Goal: Transaction & Acquisition: Book appointment/travel/reservation

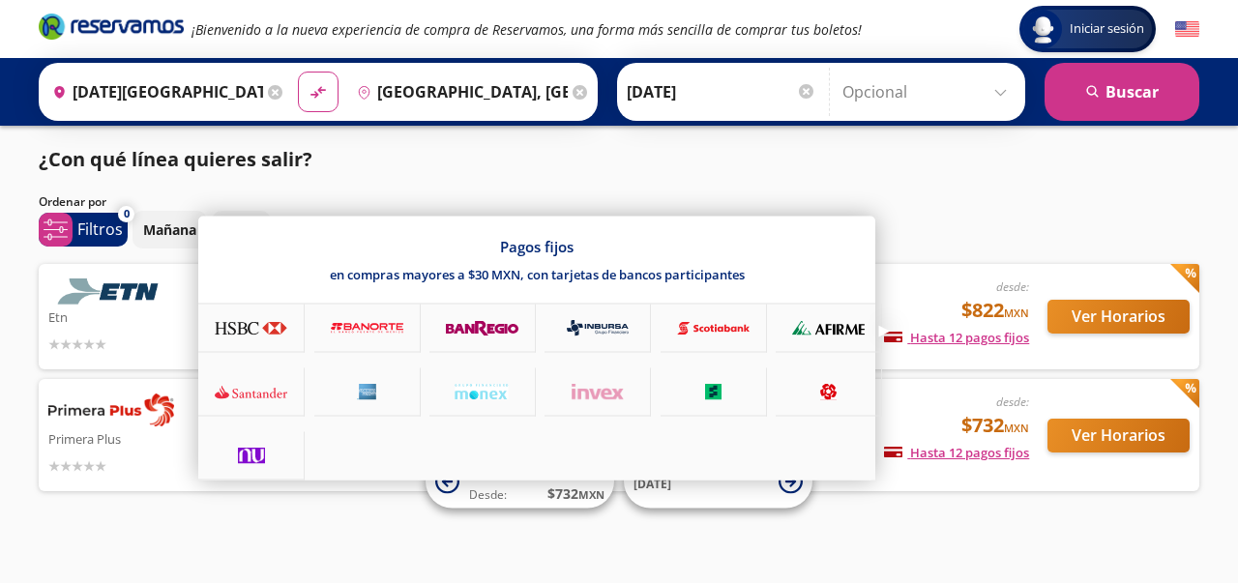
scroll to position [15, 0]
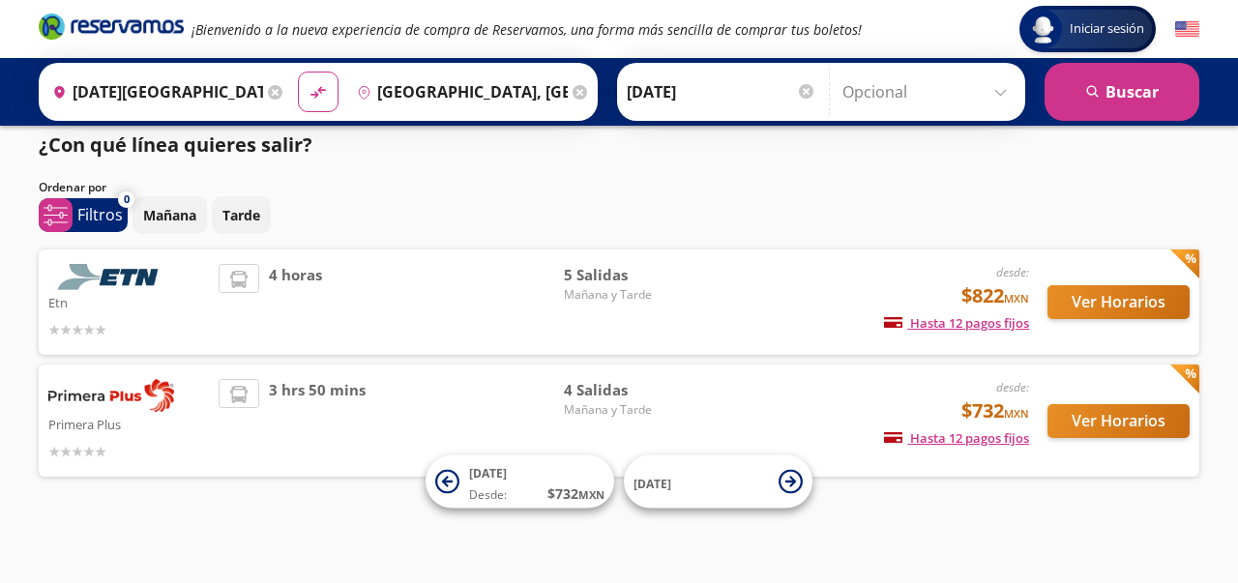
click at [999, 93] on input "Opcional" at bounding box center [928, 92] width 173 height 48
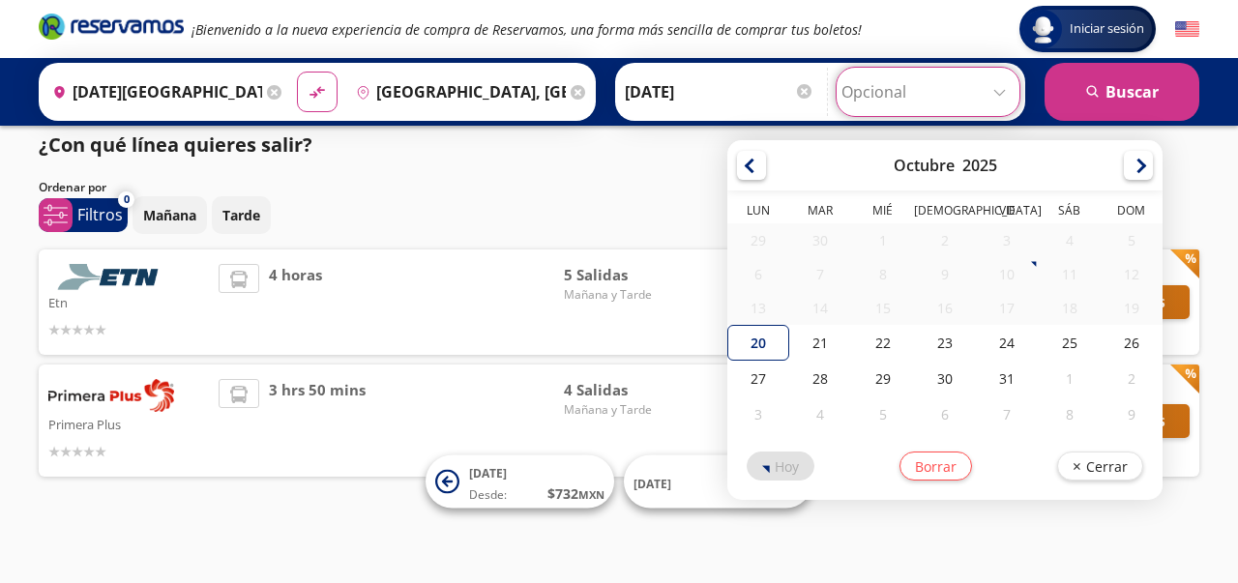
click at [662, 174] on div "¿Con qué línea quieres salir? Ordenar por 0 system-uicons:filtering Filtros che…" at bounding box center [619, 309] width 1180 height 356
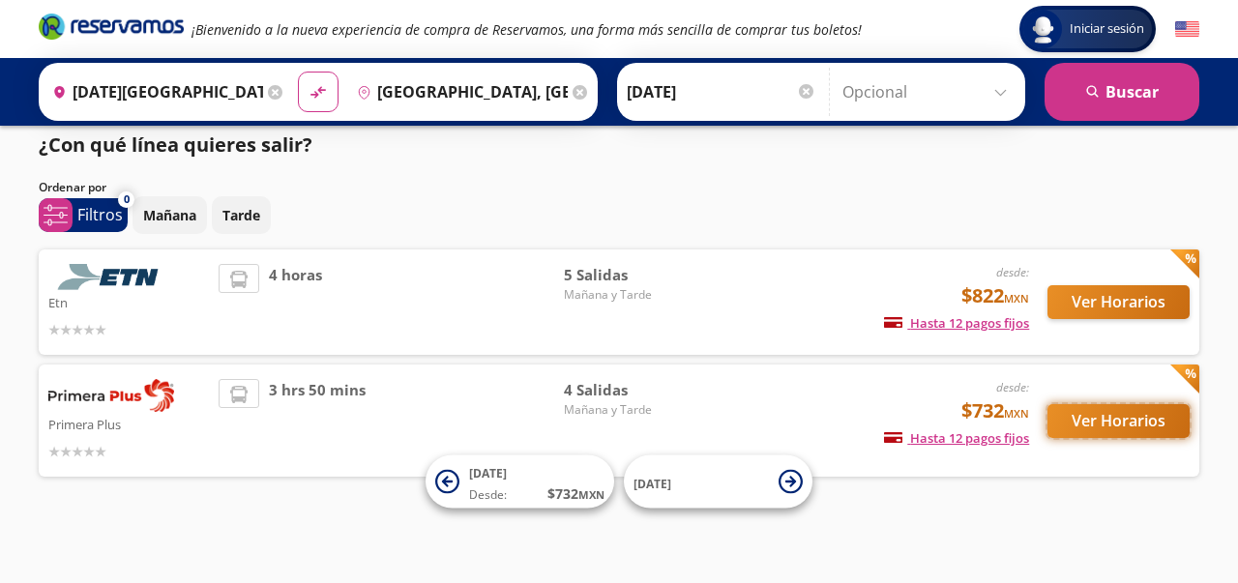
click at [1091, 422] on button "Ver Horarios" at bounding box center [1118, 421] width 142 height 34
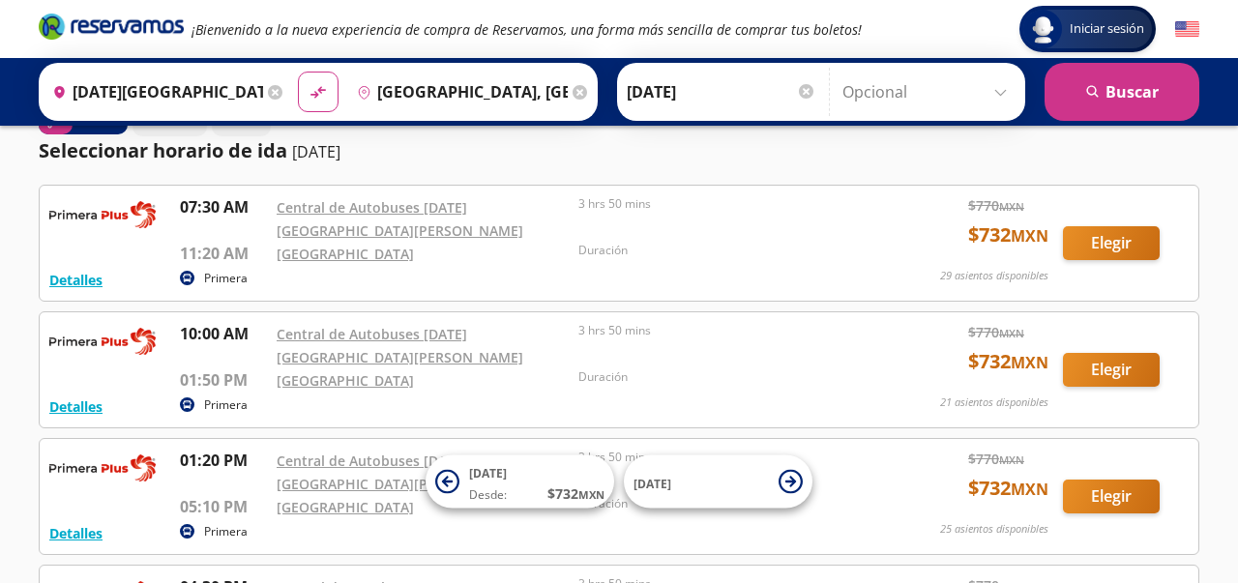
scroll to position [44, 0]
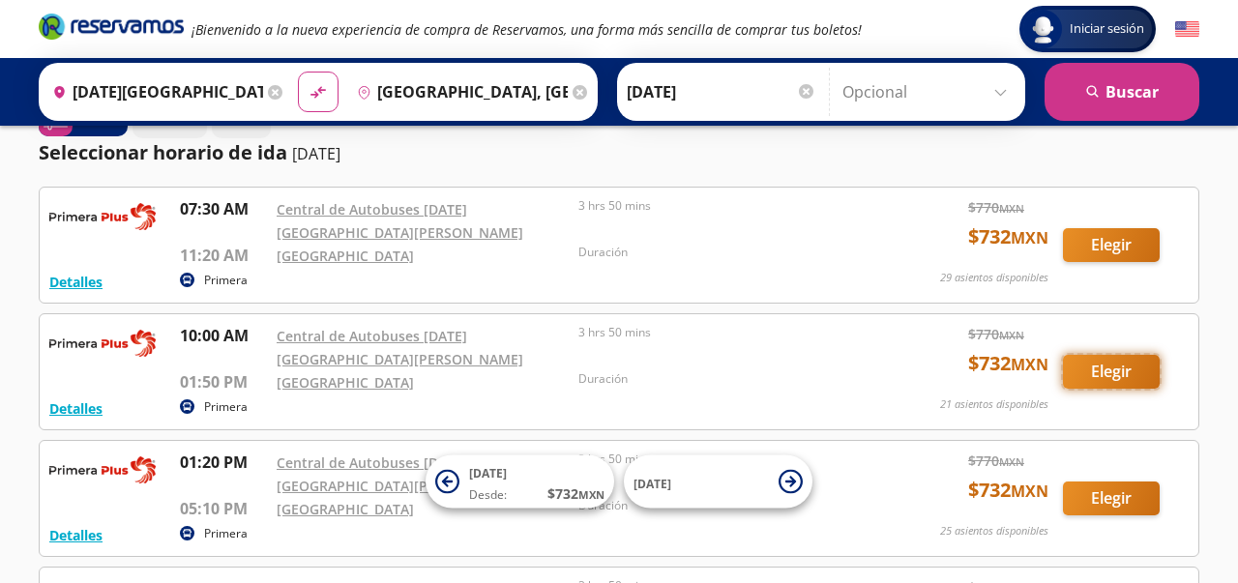
click at [1128, 355] on button "Elegir" at bounding box center [1111, 372] width 97 height 34
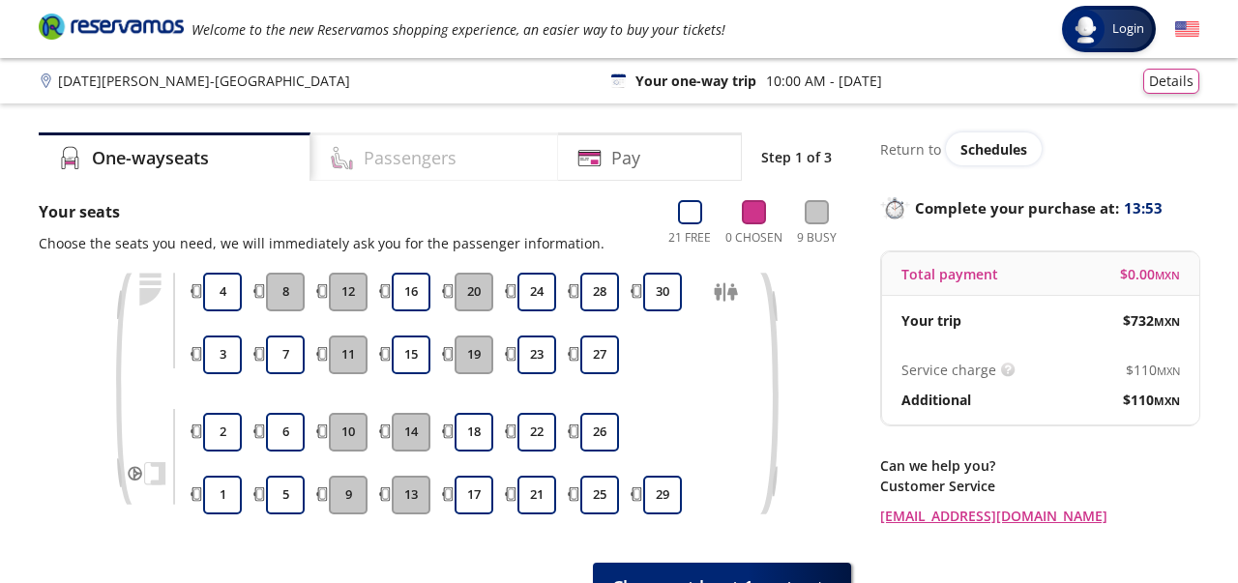
click at [456, 162] on font "Passengers" at bounding box center [410, 157] width 93 height 23
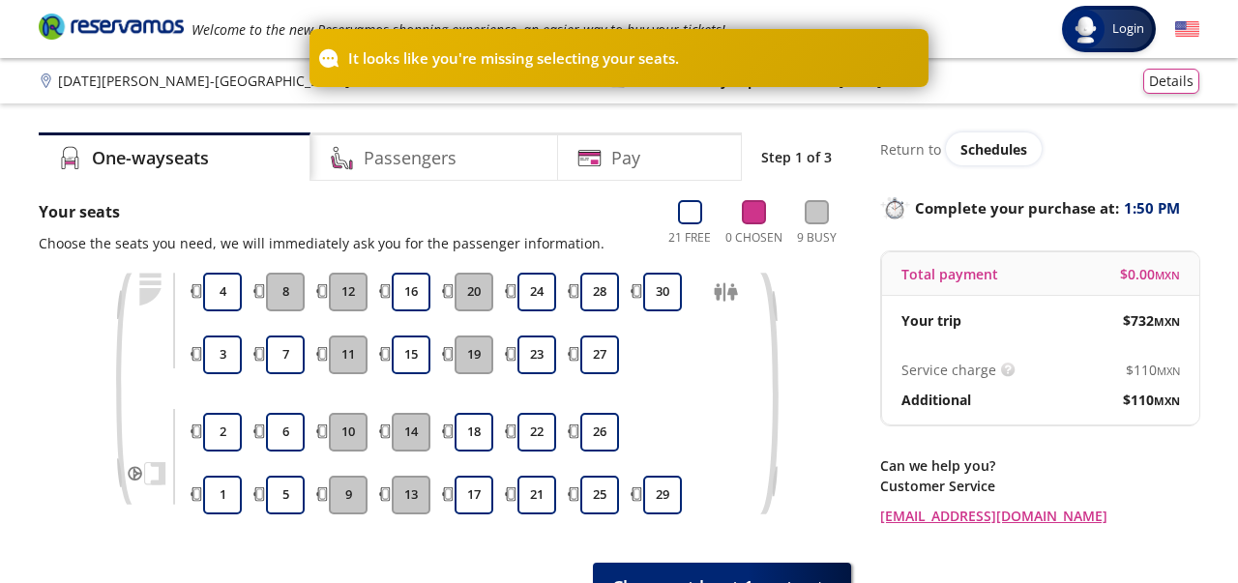
click at [541, 205] on p "Your seats" at bounding box center [322, 211] width 566 height 23
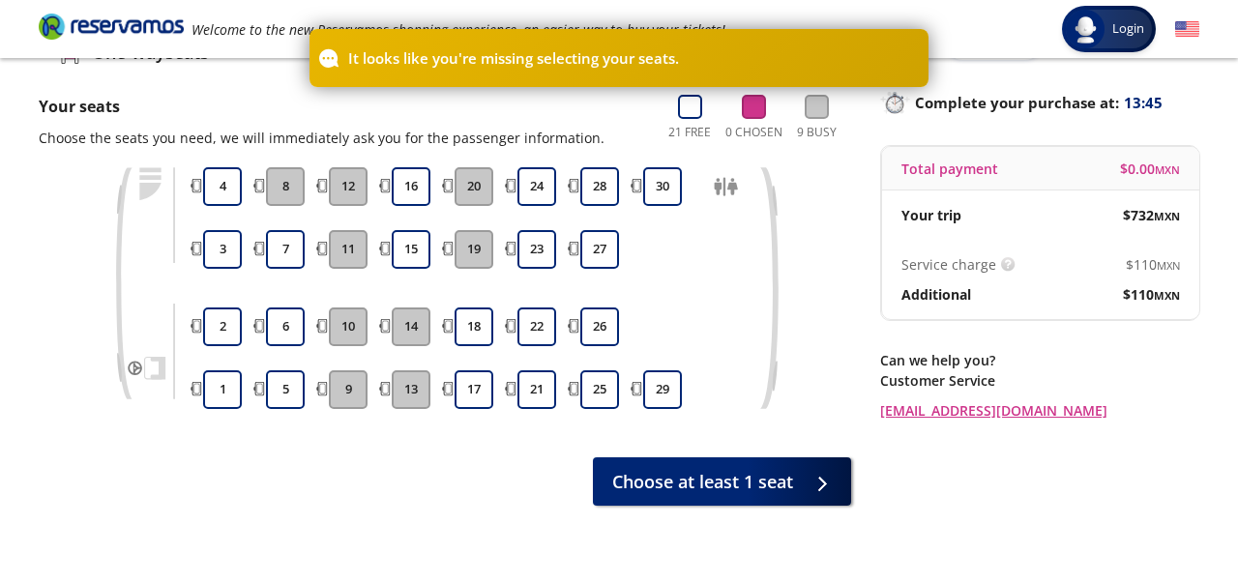
scroll to position [47, 0]
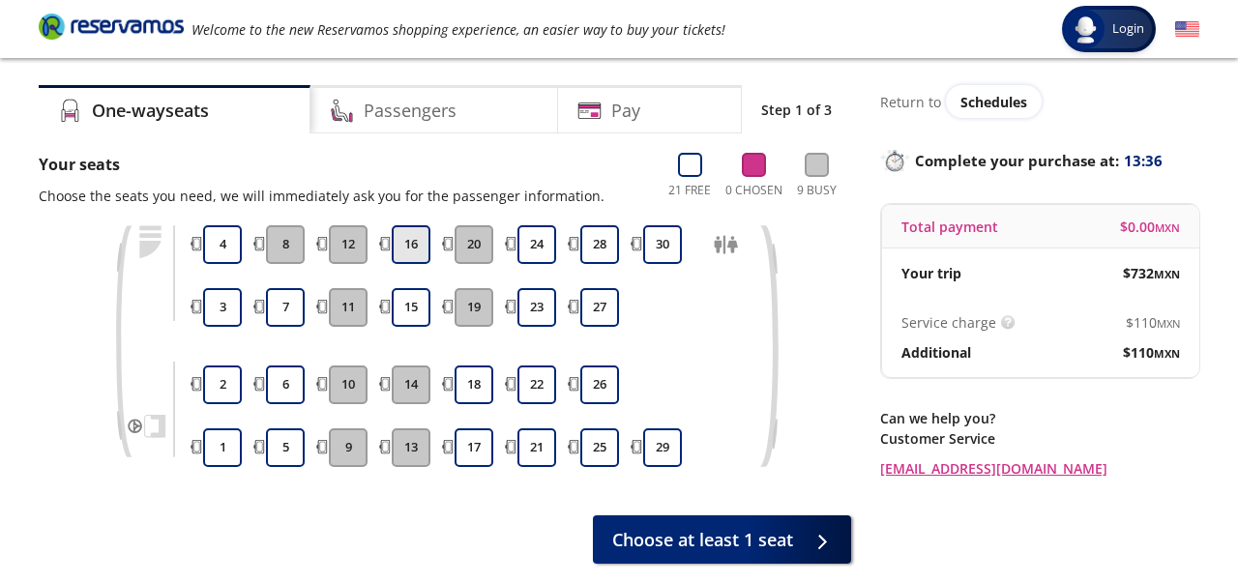
click at [397, 244] on button "16" at bounding box center [411, 244] width 39 height 39
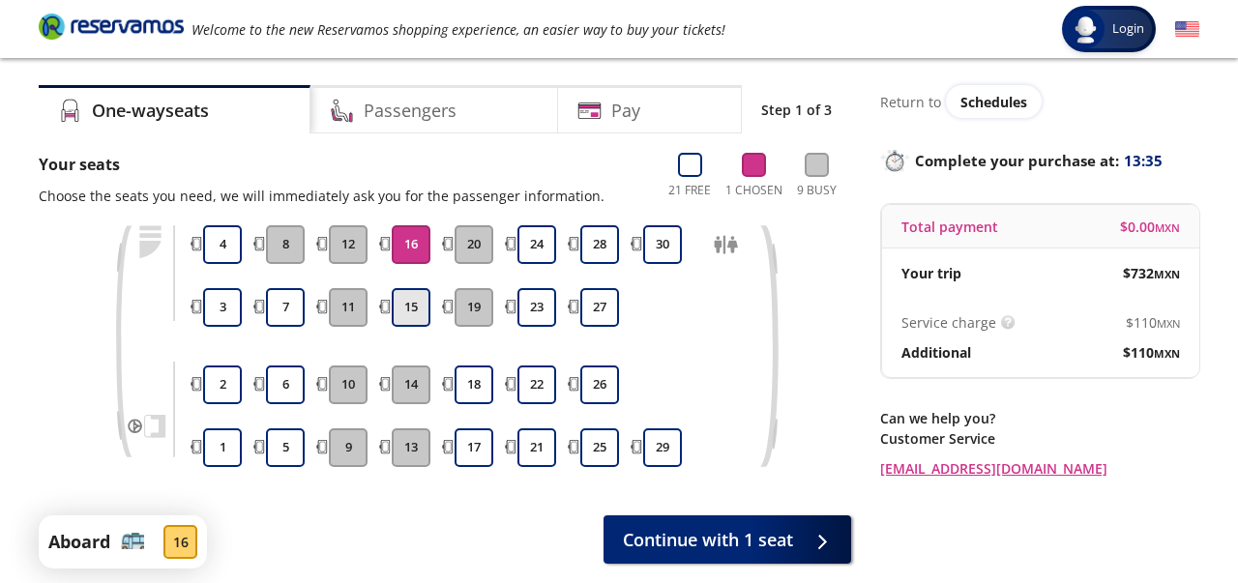
click at [413, 295] on button "15" at bounding box center [411, 307] width 39 height 39
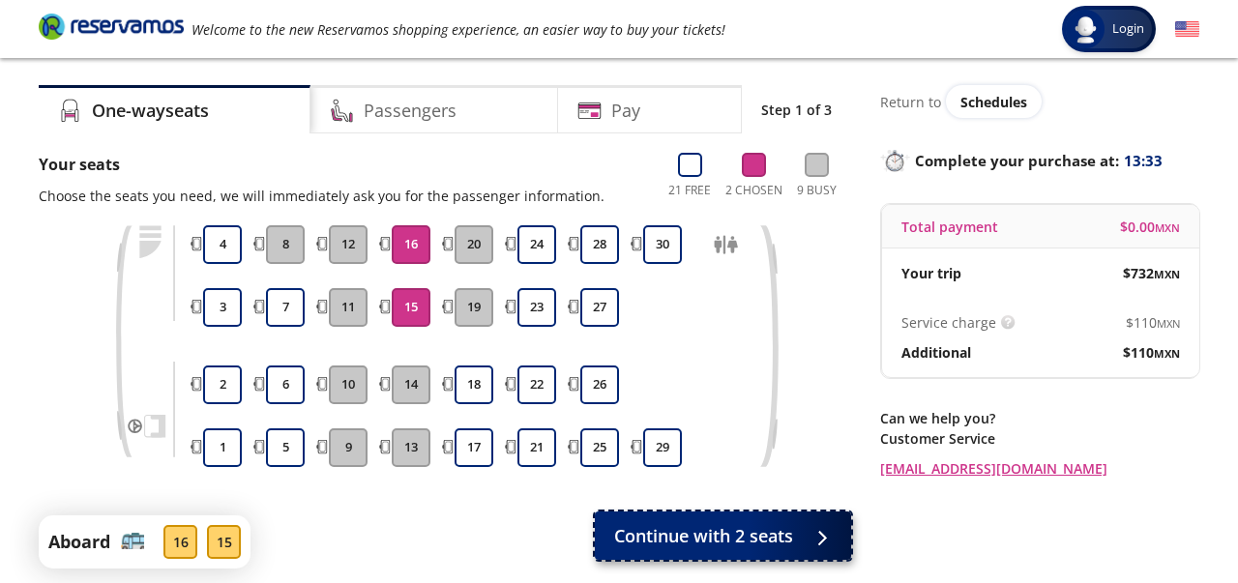
click at [705, 539] on font "Continue with 2 seats" at bounding box center [703, 535] width 179 height 23
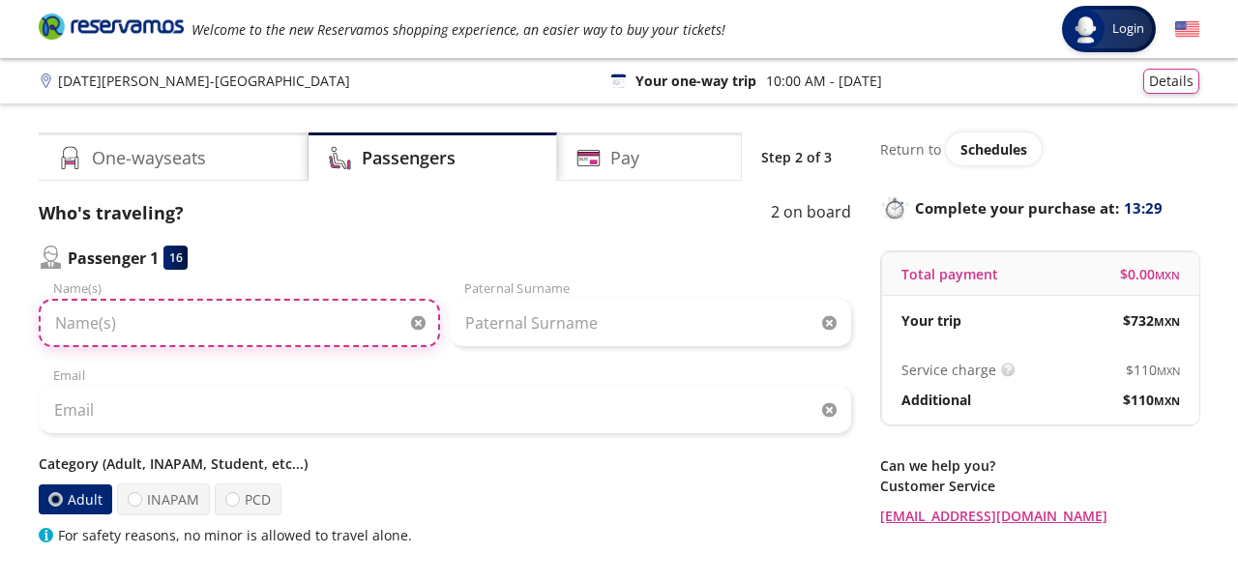
click at [83, 332] on input "Name(s)" at bounding box center [239, 323] width 401 height 48
type input "V"
type input "[PERSON_NAME]"
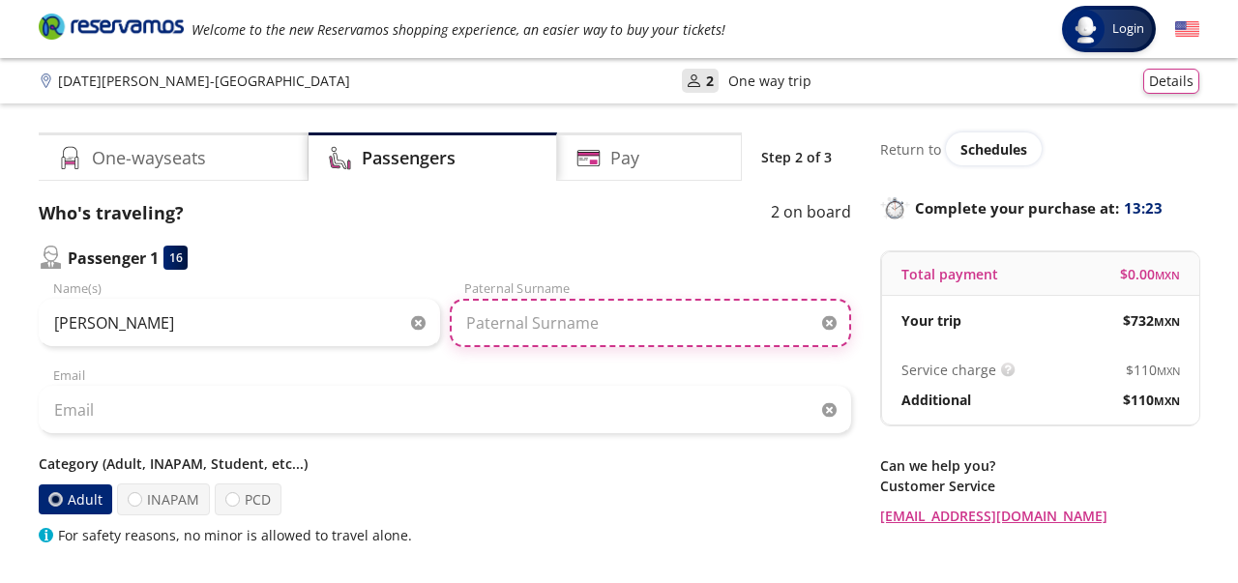
click at [490, 330] on input "Paternal Surname" at bounding box center [650, 323] width 401 height 48
type input "Loprinzi"
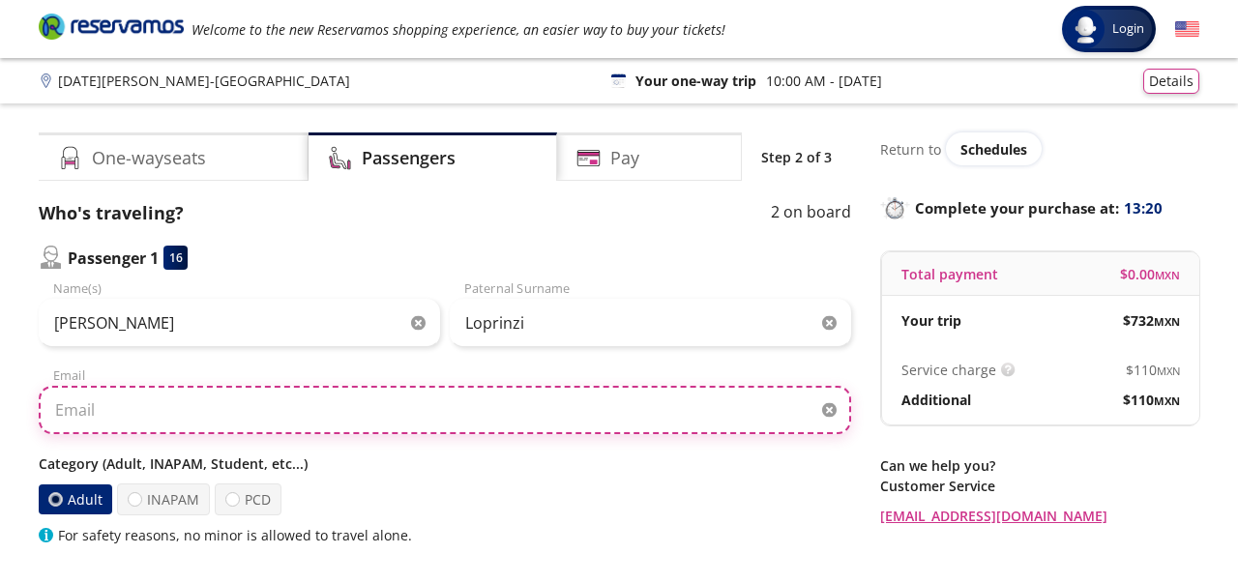
click at [74, 414] on input "Email" at bounding box center [445, 410] width 812 height 48
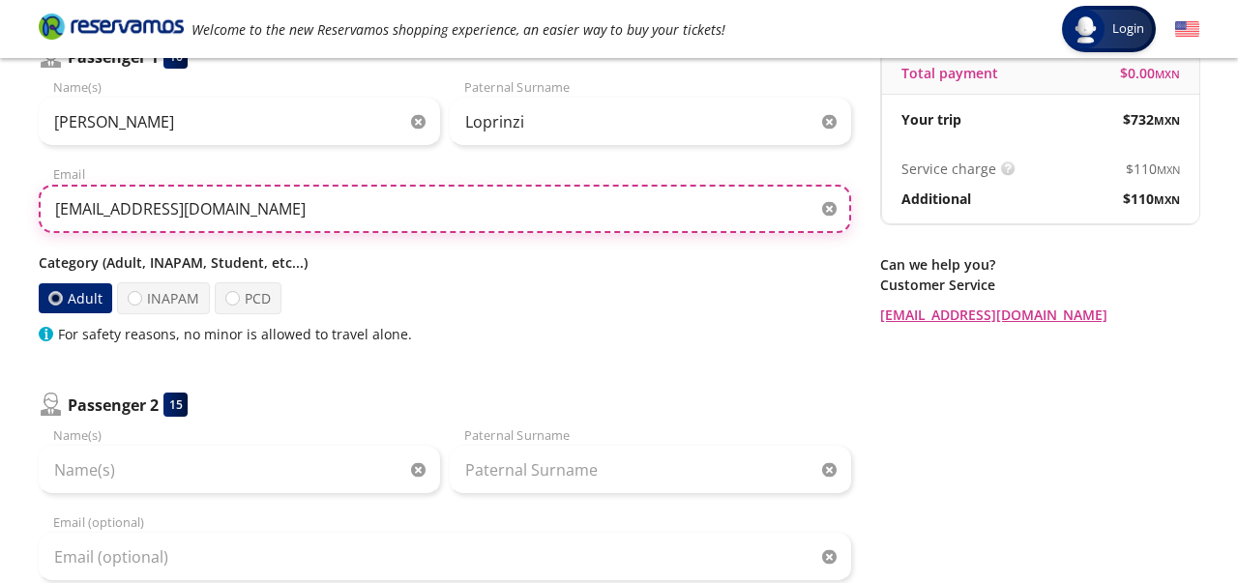
scroll to position [209, 0]
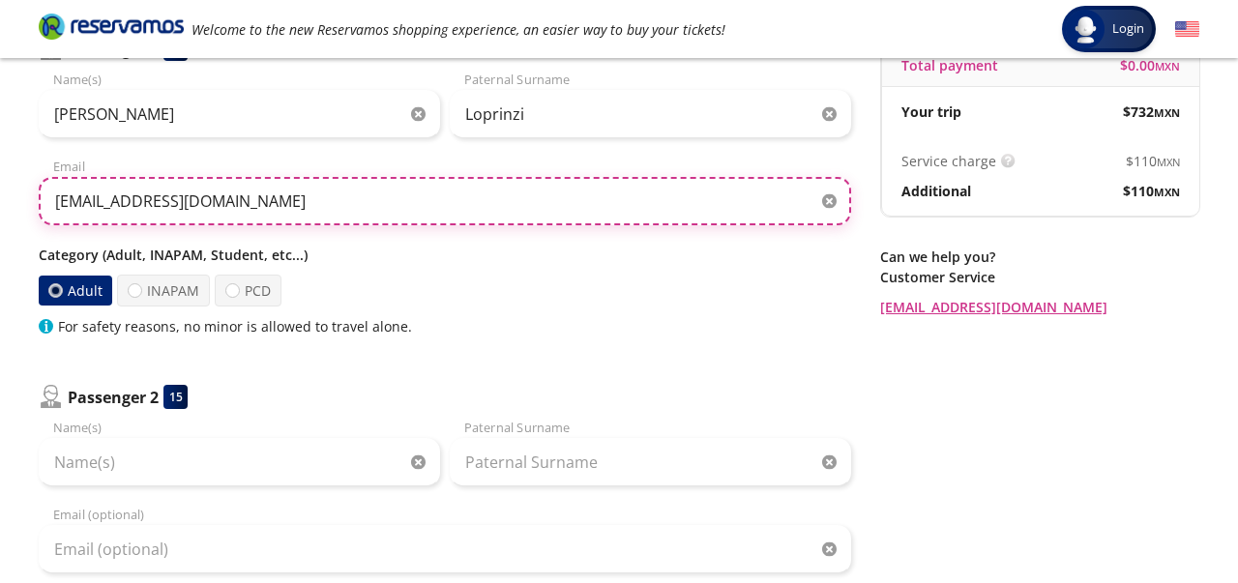
type input "[EMAIL_ADDRESS][DOMAIN_NAME]"
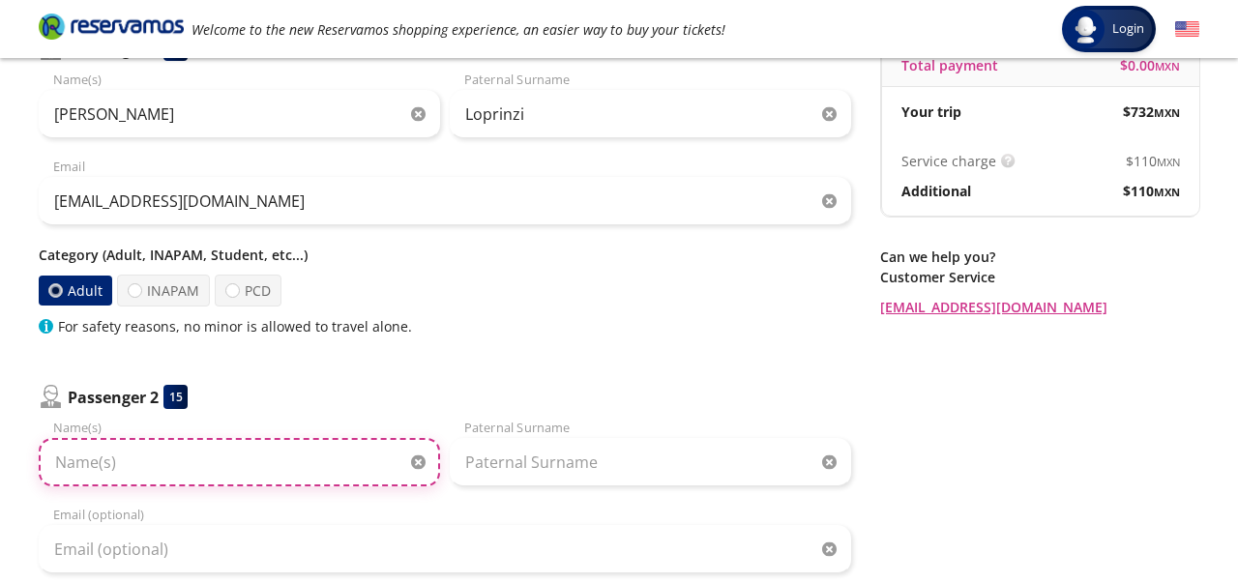
click at [77, 472] on input "Name(s)" at bounding box center [239, 462] width 401 height 48
type input "[PERSON_NAME]"
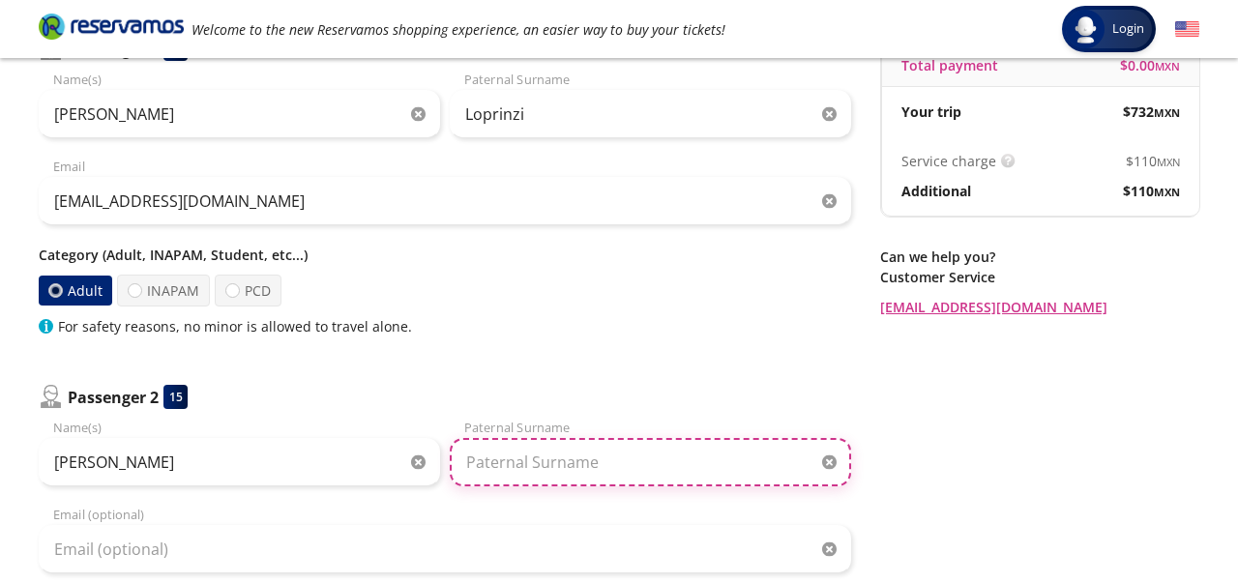
click at [497, 458] on input "Paternal Surname" at bounding box center [650, 462] width 401 height 48
type input "[PERSON_NAME]"
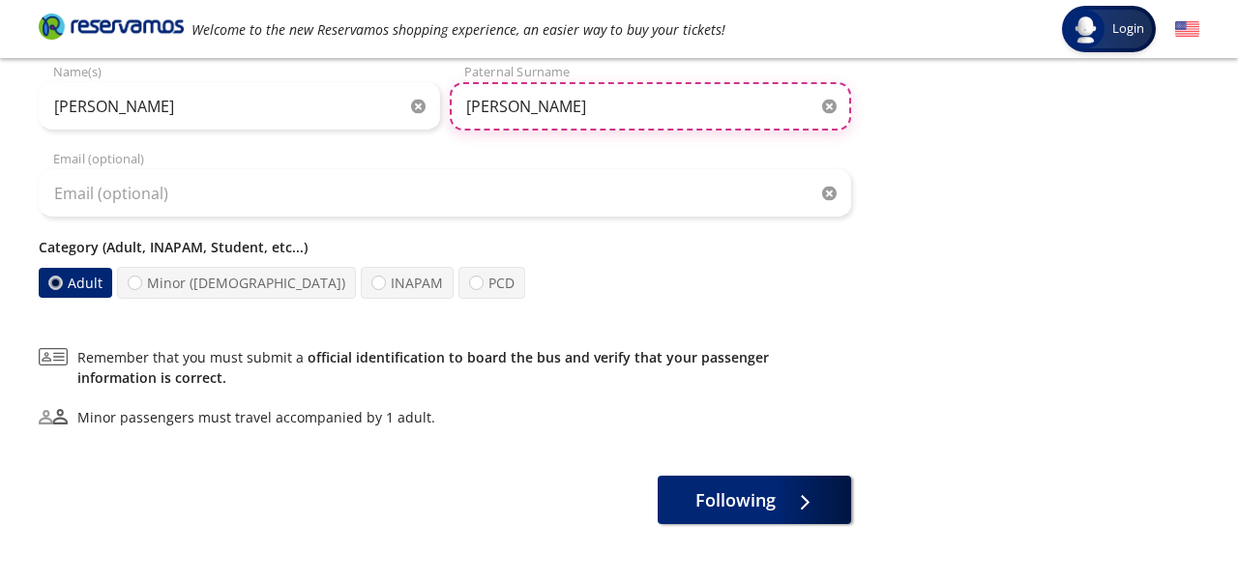
scroll to position [569, 0]
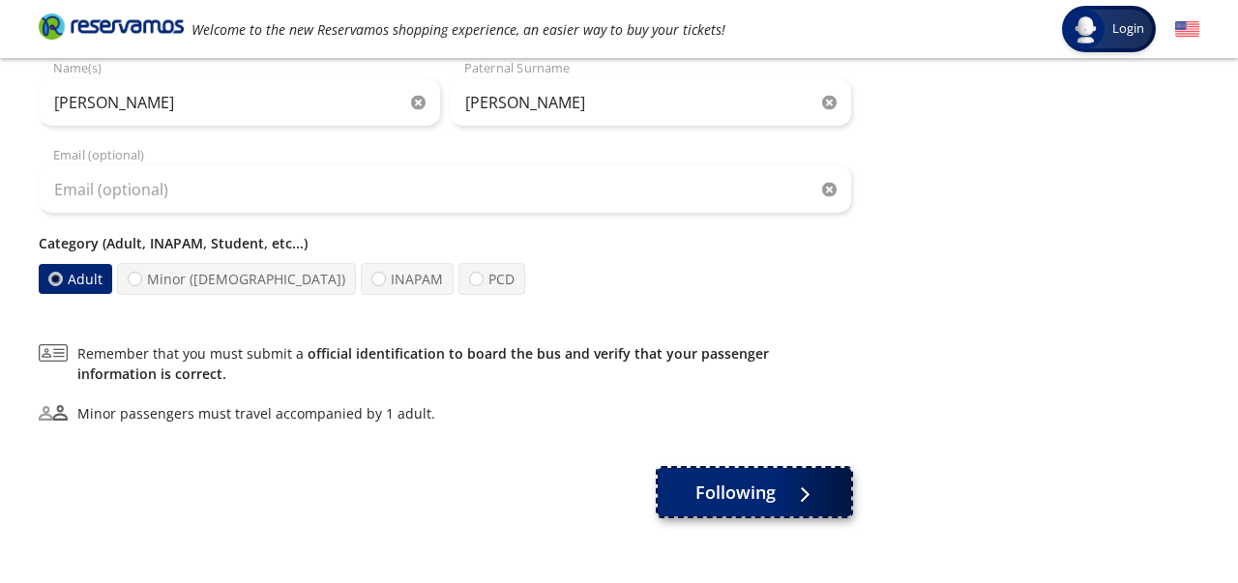
click at [726, 496] on font "Following" at bounding box center [735, 492] width 80 height 23
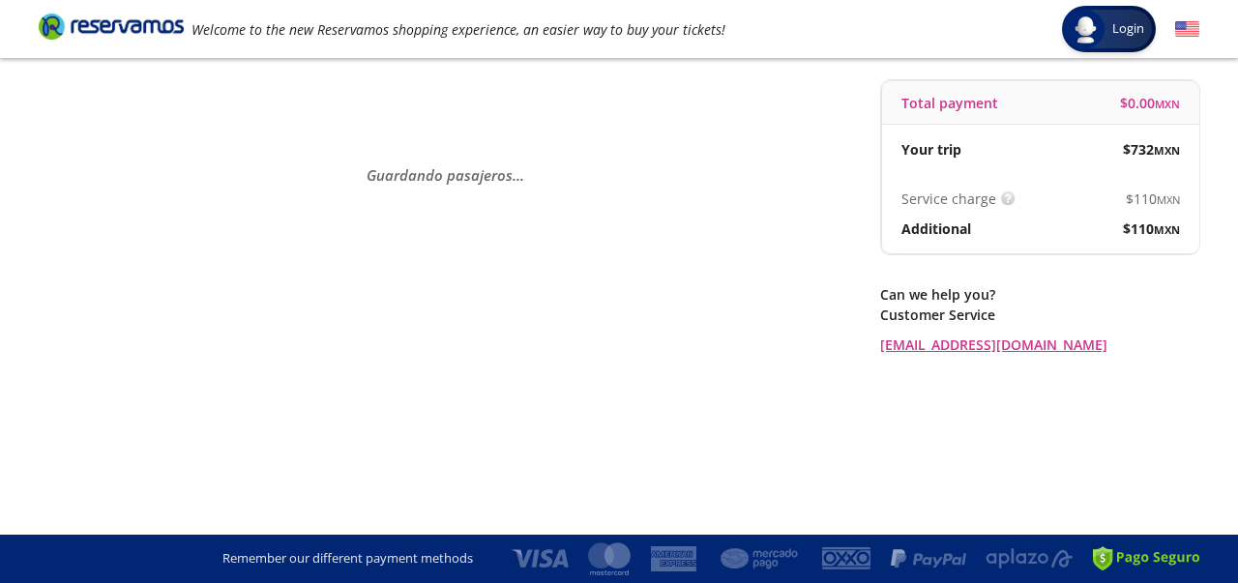
scroll to position [0, 0]
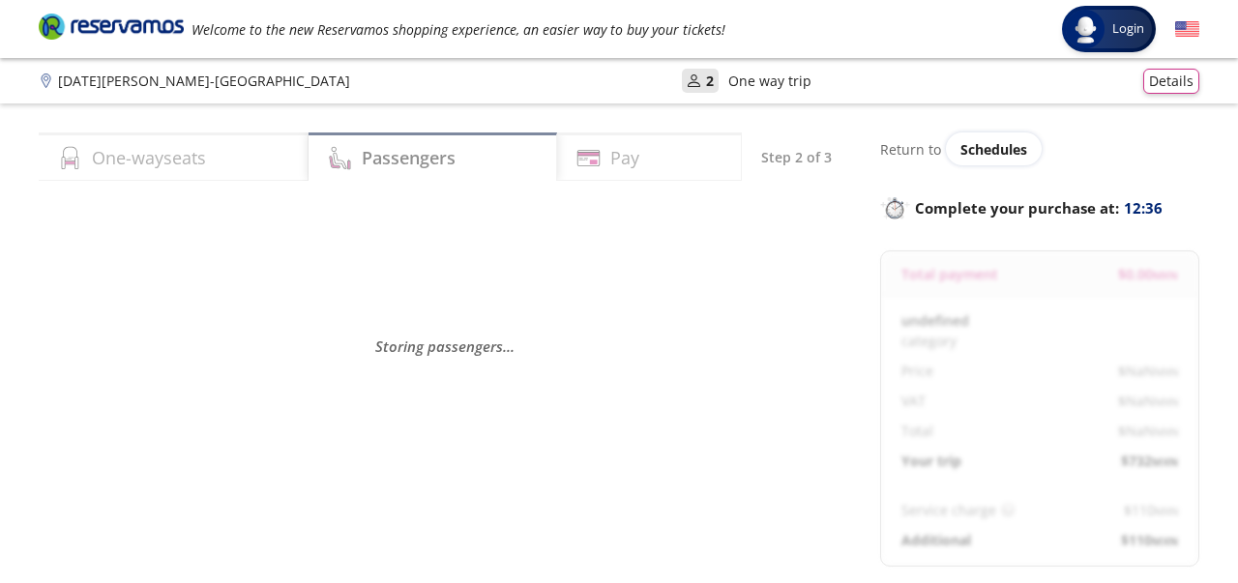
select select "MX"
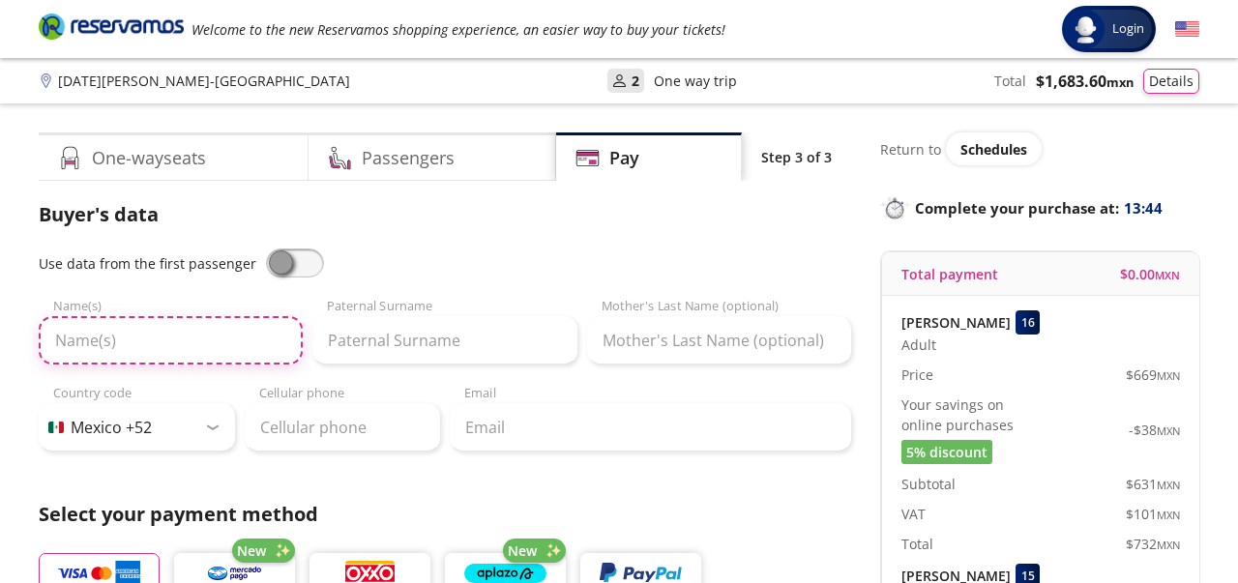
click at [84, 345] on input "Name(s)" at bounding box center [171, 340] width 264 height 48
type input "[PERSON_NAME]"
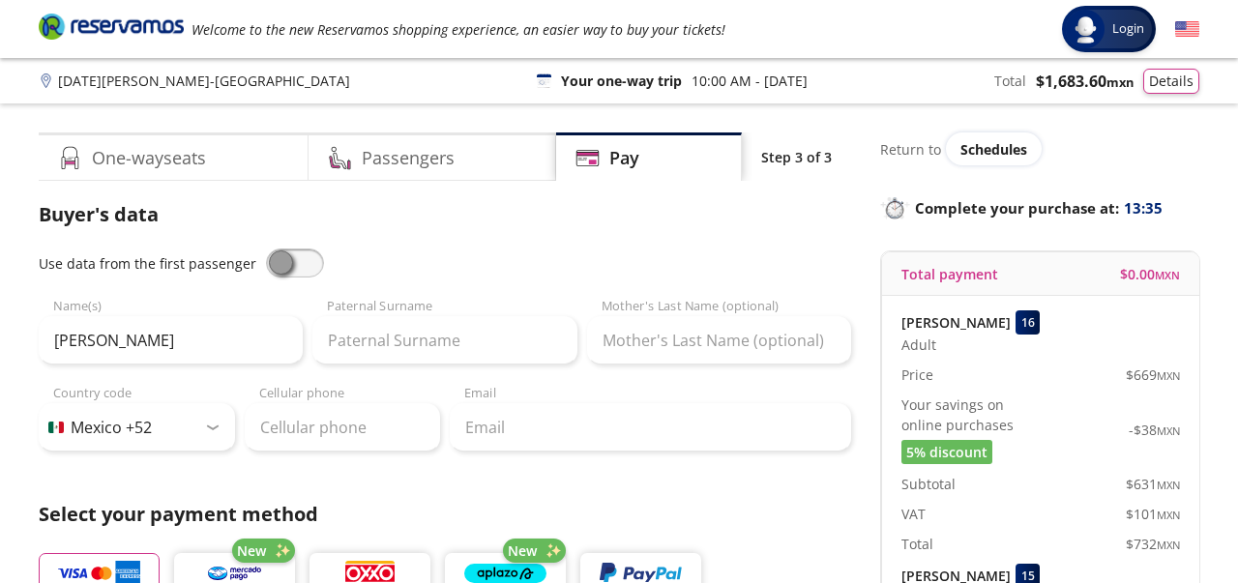
drag, startPoint x: 275, startPoint y: 265, endPoint x: 317, endPoint y: 264, distance: 42.6
click at [317, 264] on div "Use data from the first passenger" at bounding box center [445, 263] width 812 height 29
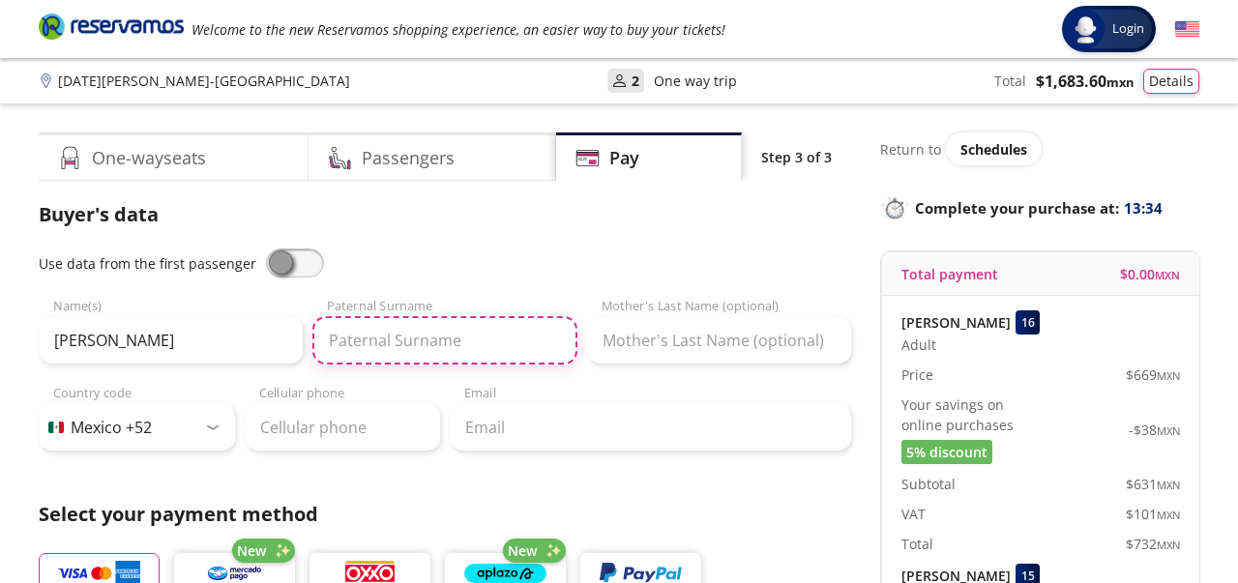
click at [377, 348] on input "Paternal Surname" at bounding box center [444, 340] width 264 height 48
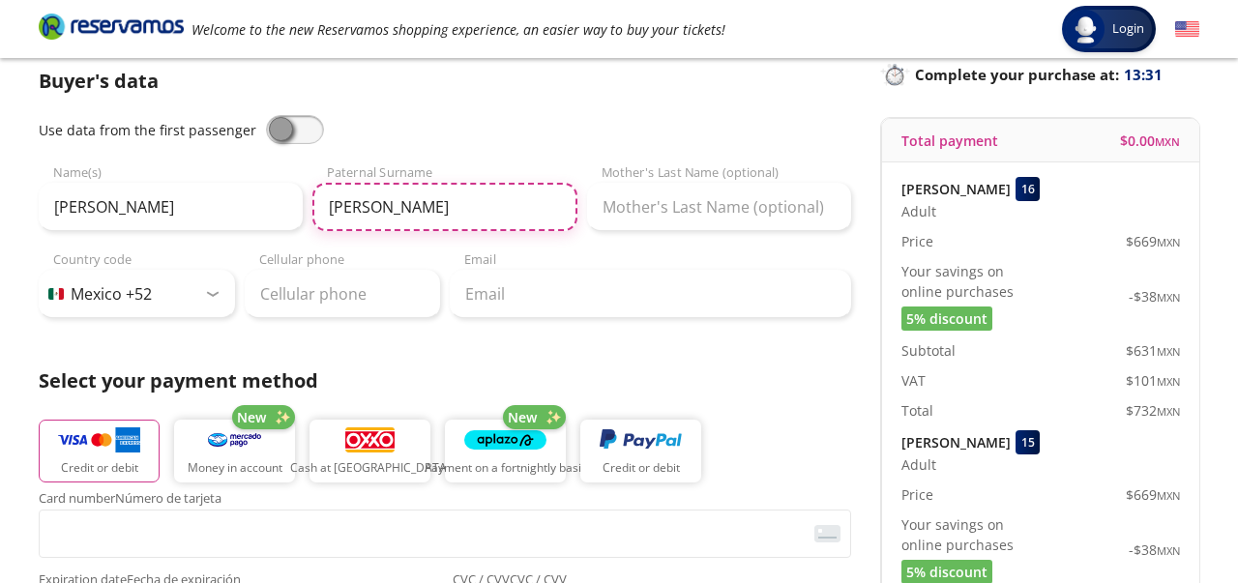
scroll to position [135, 0]
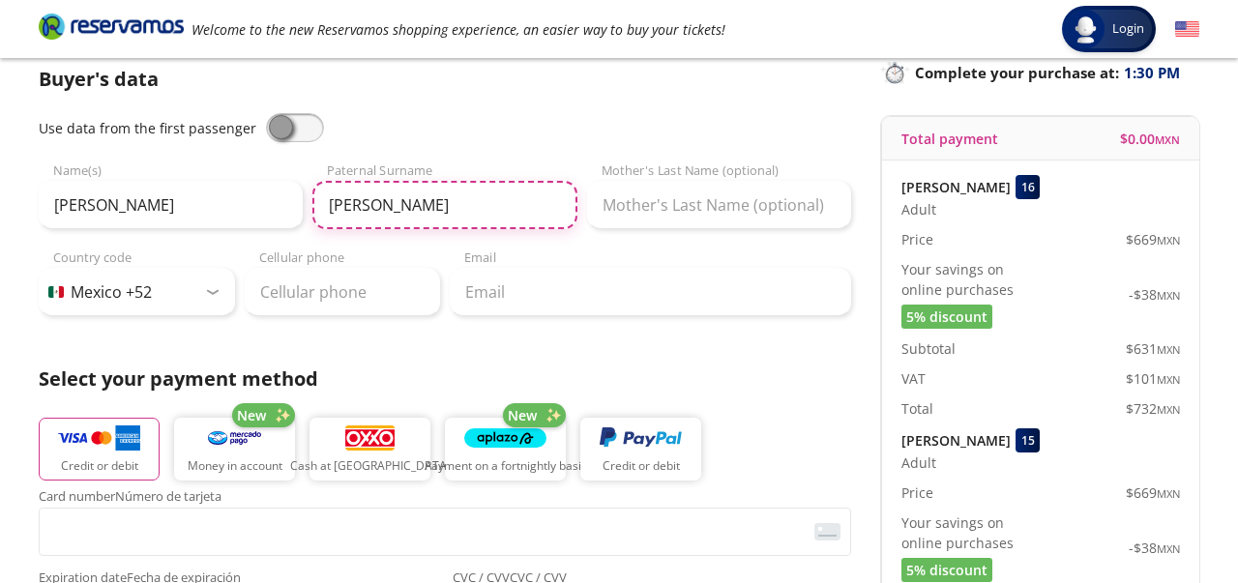
type input "[PERSON_NAME]"
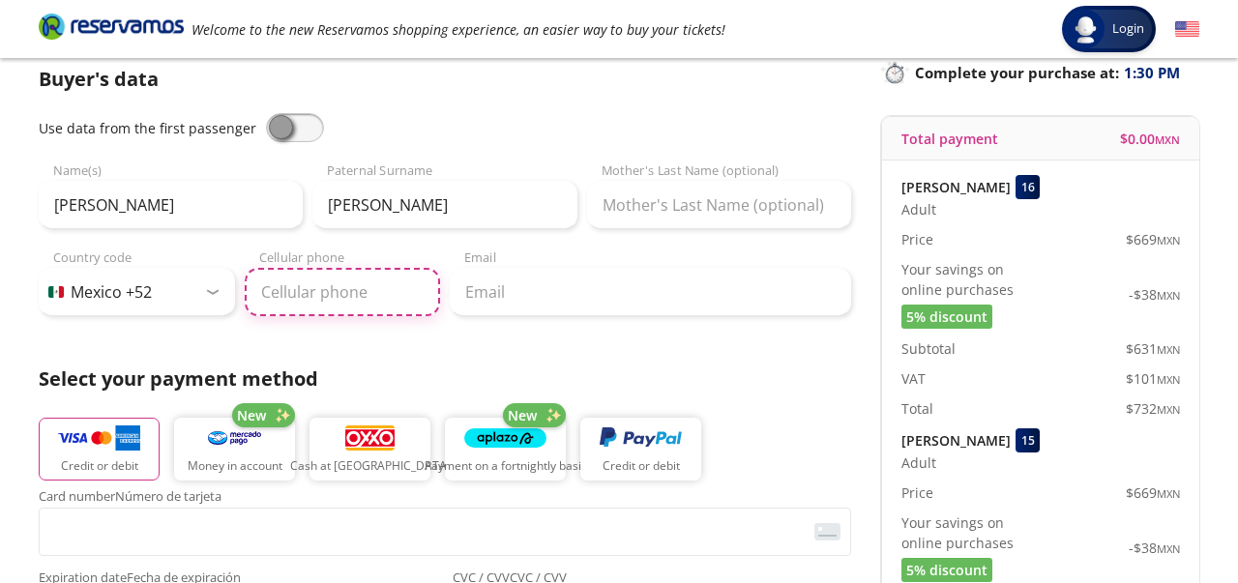
click at [319, 296] on input "Cellular phone" at bounding box center [343, 292] width 196 height 48
type input "[PHONE_NUMBER]"
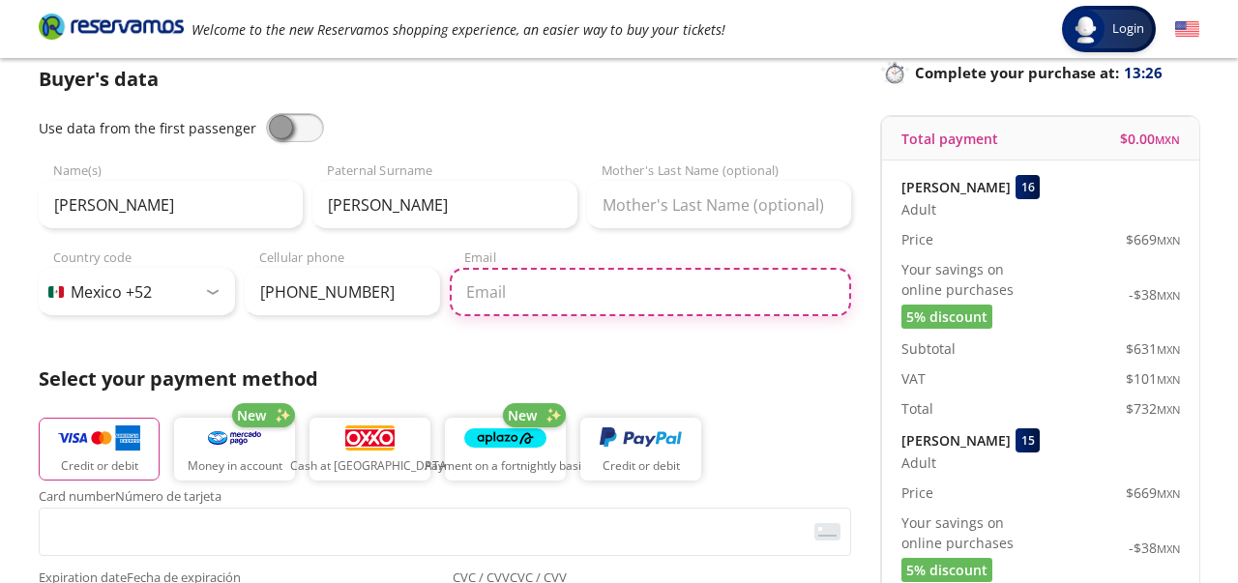
click at [487, 296] on input "Email" at bounding box center [650, 292] width 401 height 48
type input "[EMAIL_ADDRESS][DOMAIN_NAME]"
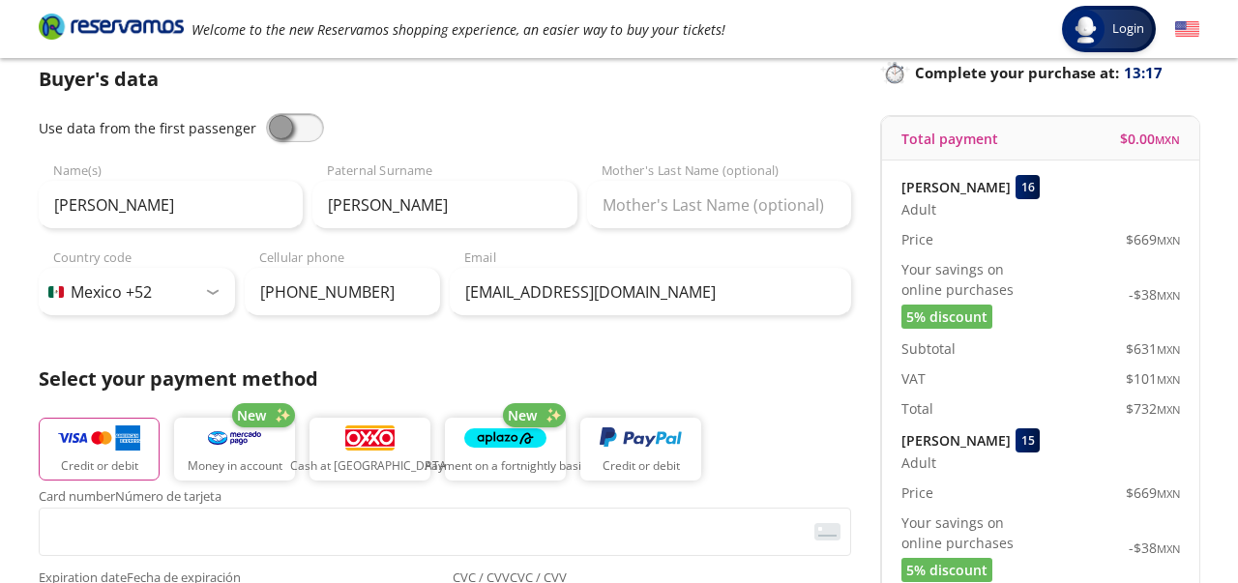
click at [214, 291] on div at bounding box center [213, 292] width 15 height 6
click at [213, 292] on div at bounding box center [213, 292] width 15 height 6
click at [210, 291] on div at bounding box center [213, 292] width 15 height 6
click at [101, 297] on select "Country code [GEOGRAPHIC_DATA] +1 [GEOGRAPHIC_DATA] +52 [GEOGRAPHIC_DATA] +57 […" at bounding box center [137, 292] width 196 height 48
select select "US"
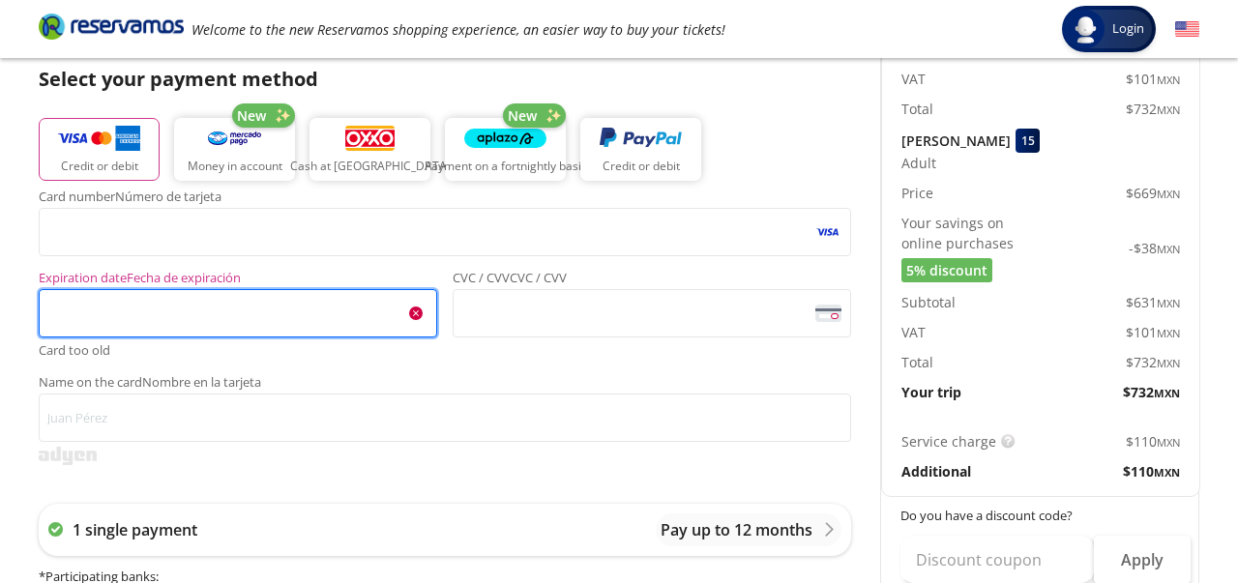
scroll to position [426, 0]
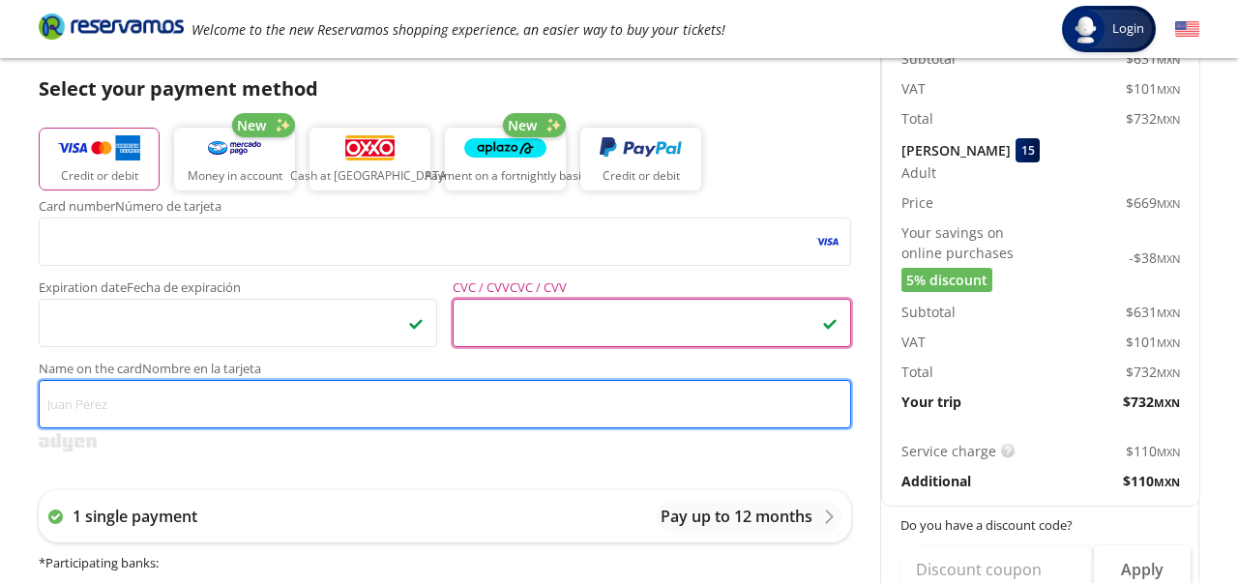
click at [112, 403] on input "Name on the card Nombre en la tarjeta" at bounding box center [445, 404] width 812 height 48
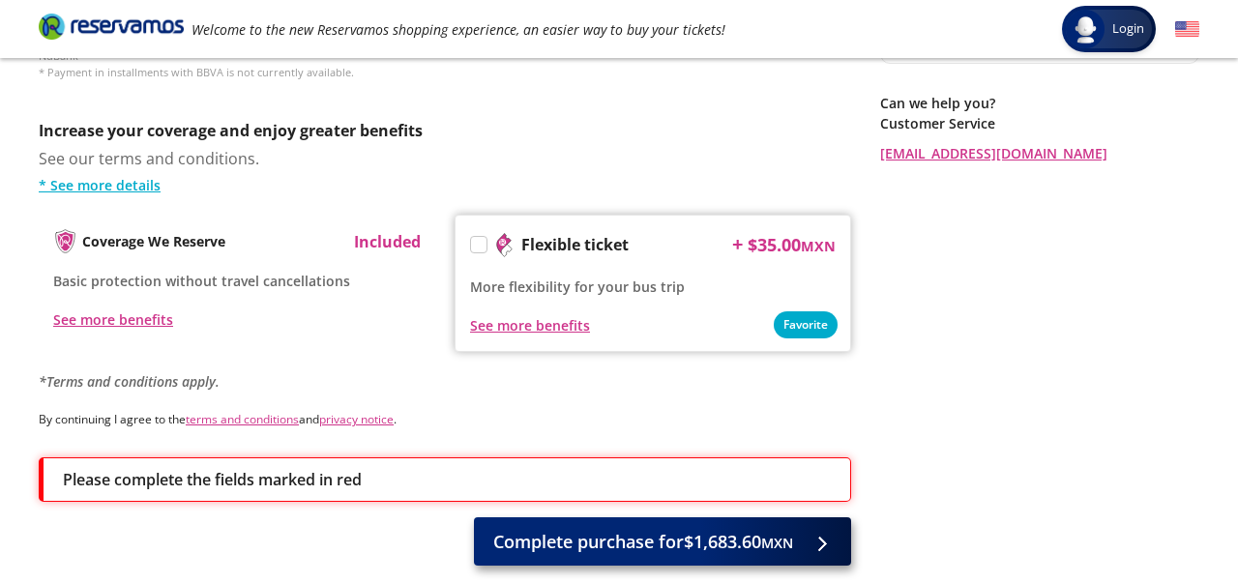
scroll to position [1073, 0]
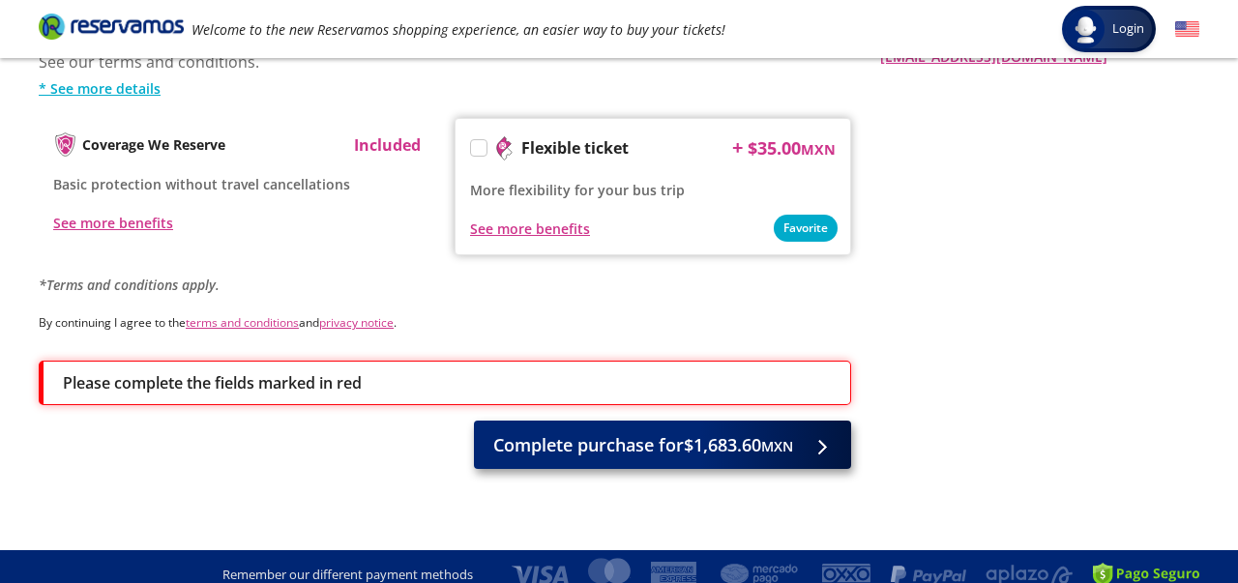
type input "[PERSON_NAME]"
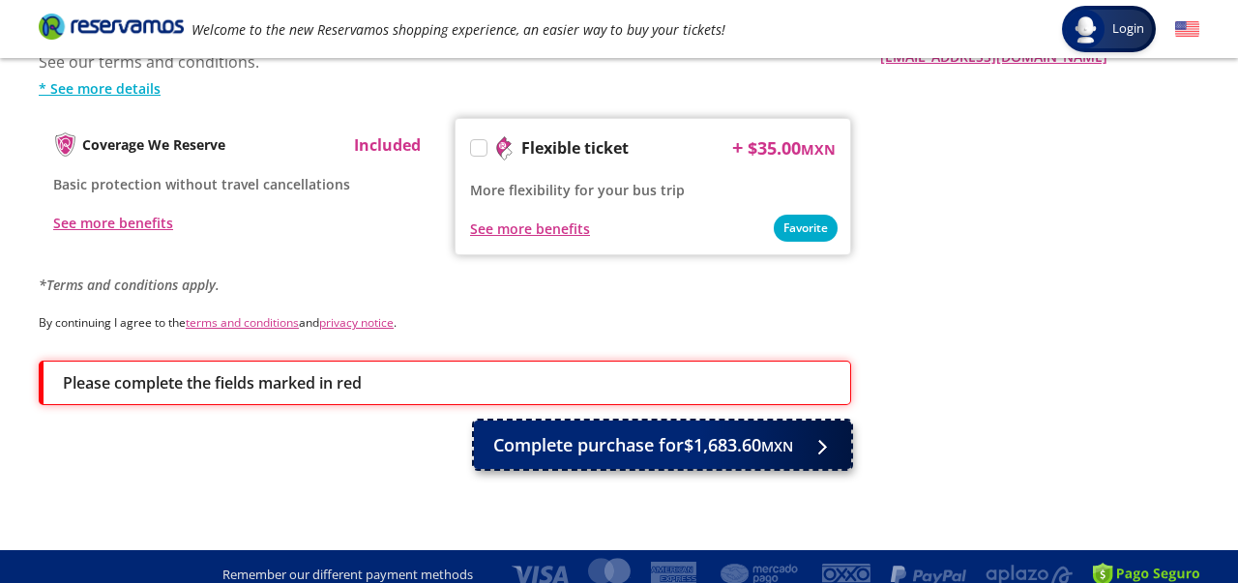
click at [595, 433] on font "Complete purchase for" at bounding box center [588, 444] width 191 height 23
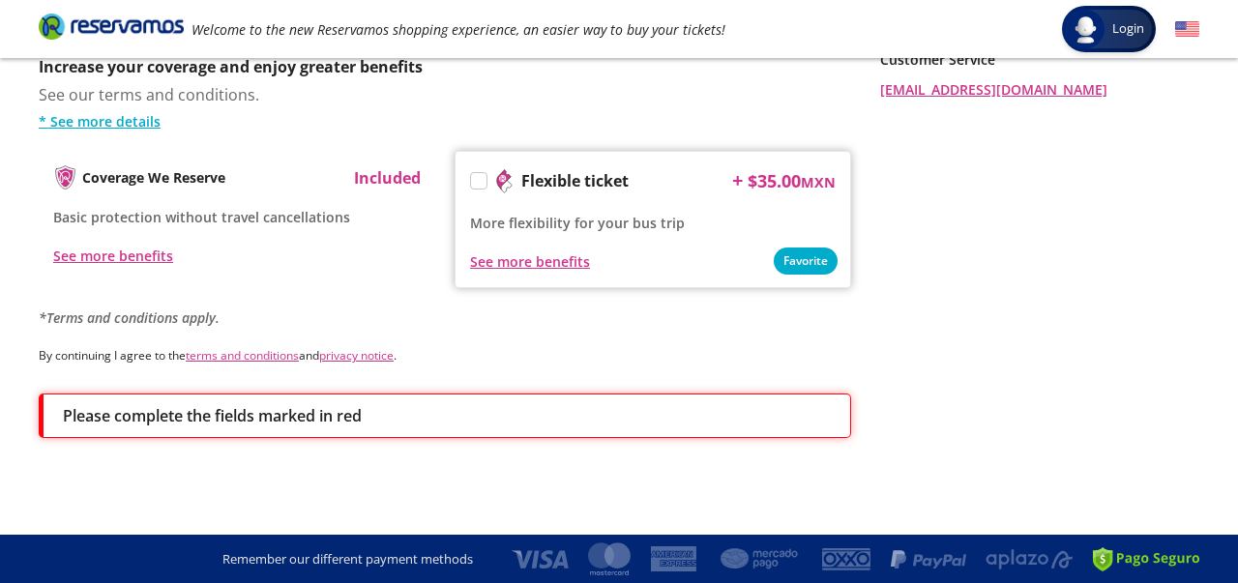
scroll to position [0, 0]
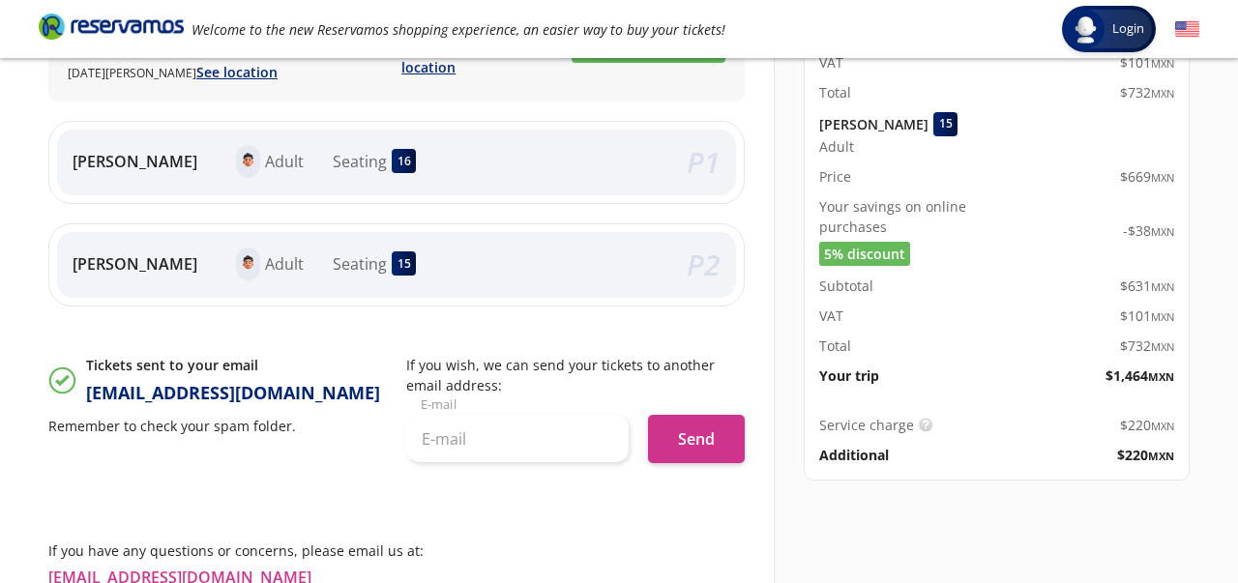
scroll to position [443, 0]
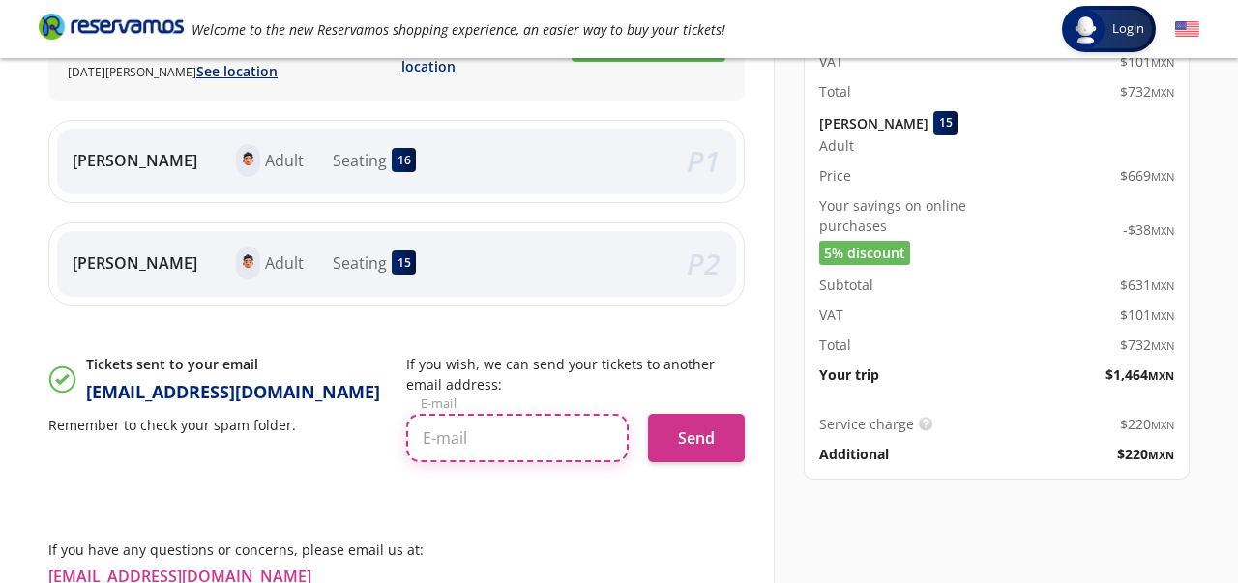
click at [465, 462] on input "text" at bounding box center [517, 438] width 222 height 48
type input "[EMAIL_ADDRESS][DOMAIN_NAME]"
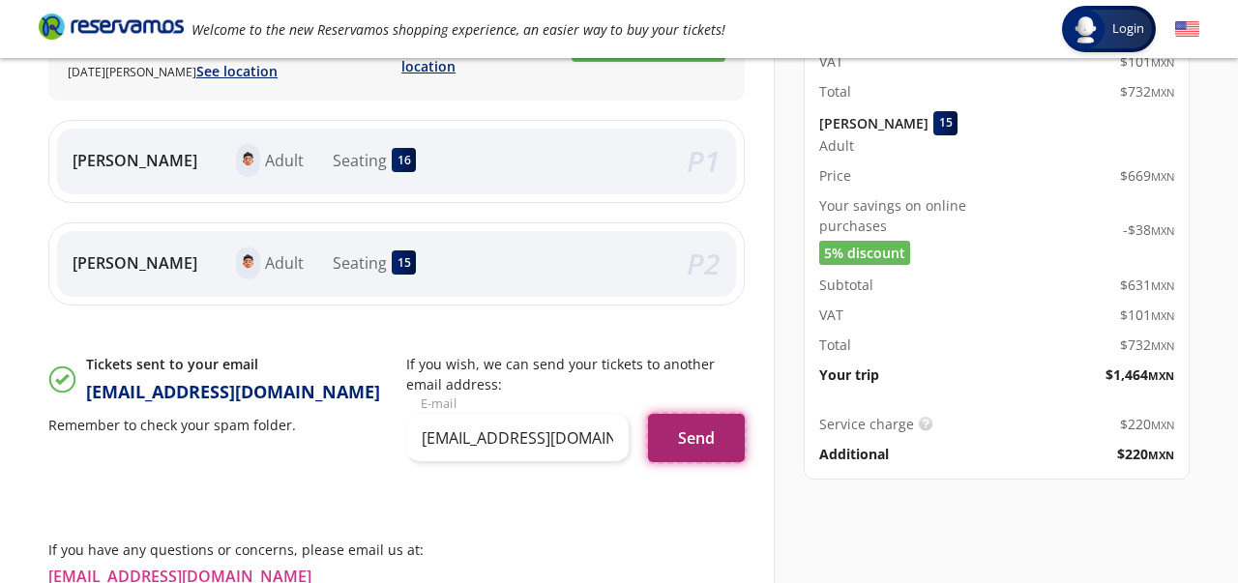
click at [701, 449] on font "Send" at bounding box center [696, 437] width 37 height 21
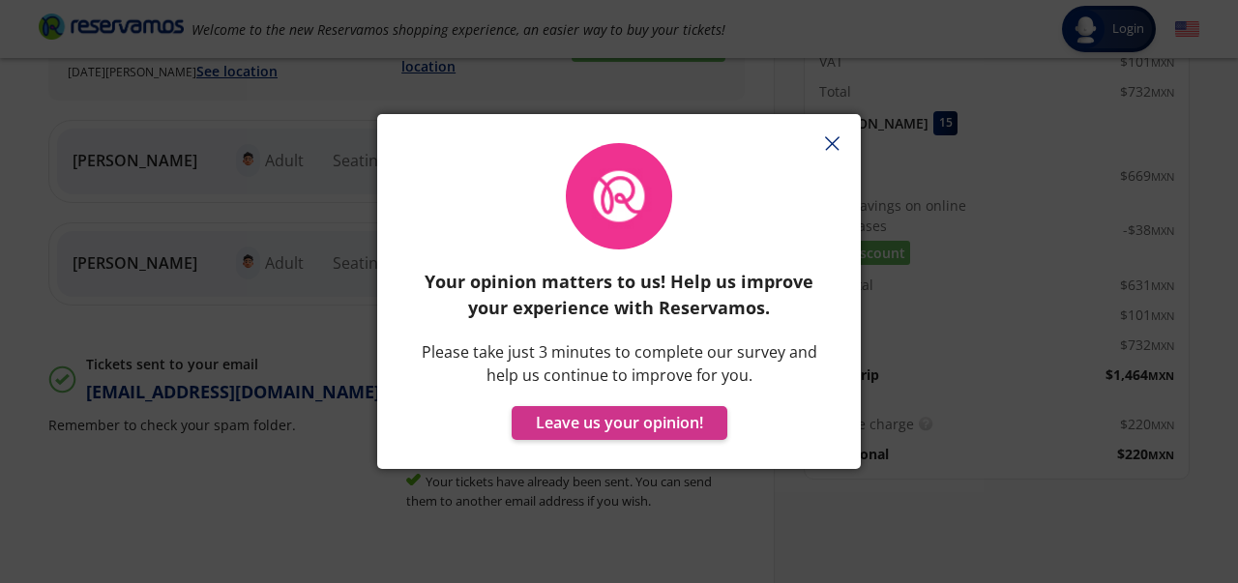
click at [835, 140] on line "button" at bounding box center [832, 143] width 13 height 13
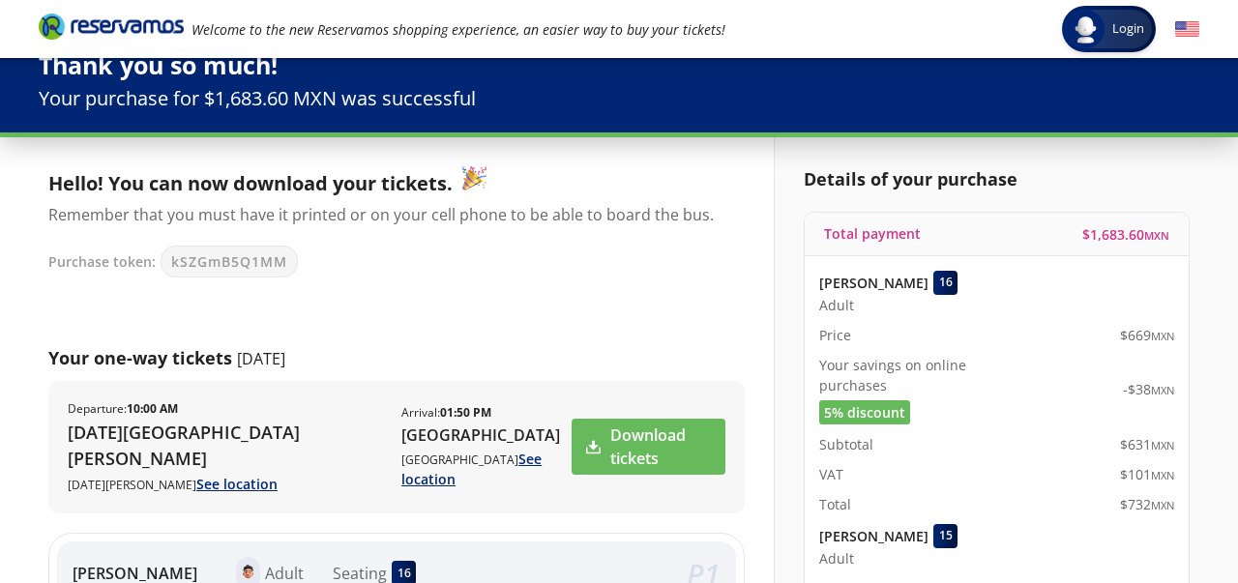
scroll to position [0, 0]
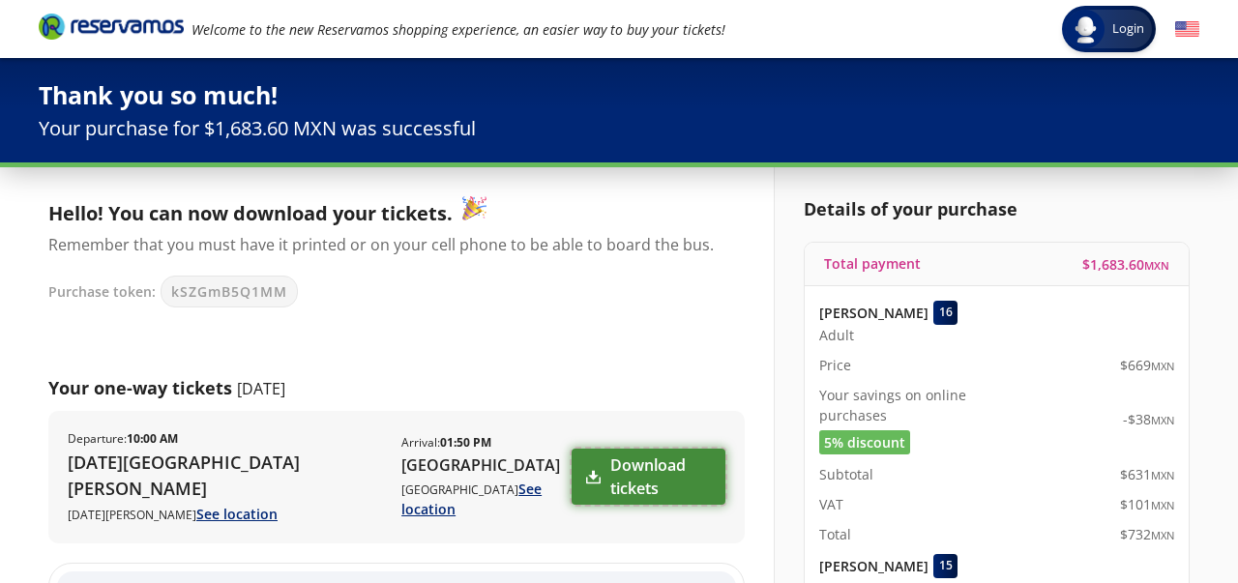
click at [658, 464] on font "Download tickets" at bounding box center [647, 477] width 75 height 44
